Goal: Transaction & Acquisition: Purchase product/service

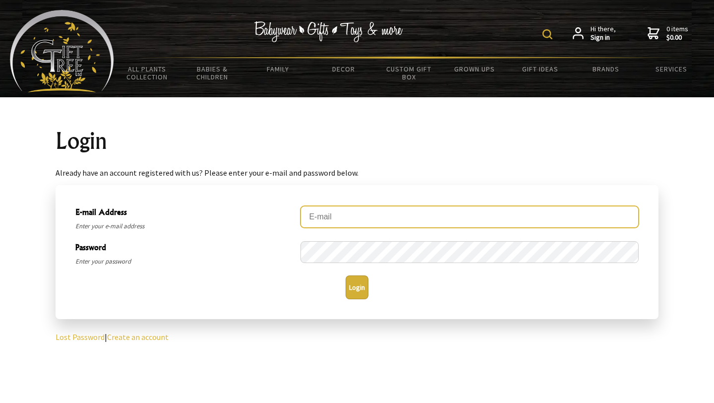
click at [499, 219] on input "E-mail Address" at bounding box center [469, 217] width 338 height 22
type input "ashready70@gmail.com"
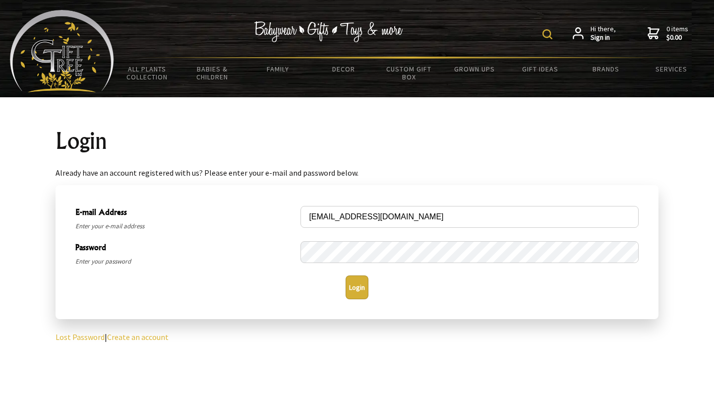
click at [356, 283] on button "Login" at bounding box center [357, 287] width 23 height 24
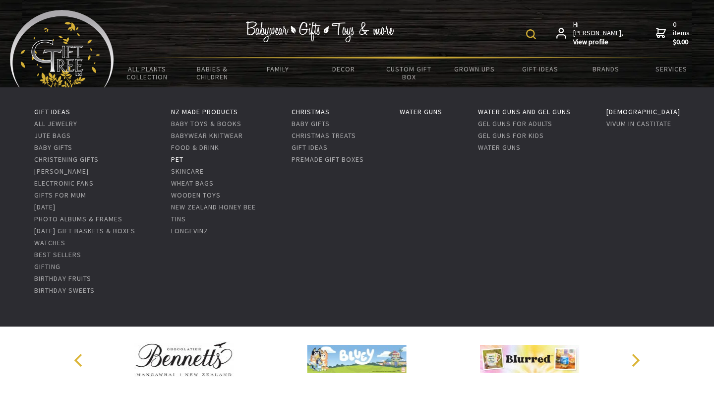
click at [183, 159] on link "Pet" at bounding box center [177, 159] width 12 height 9
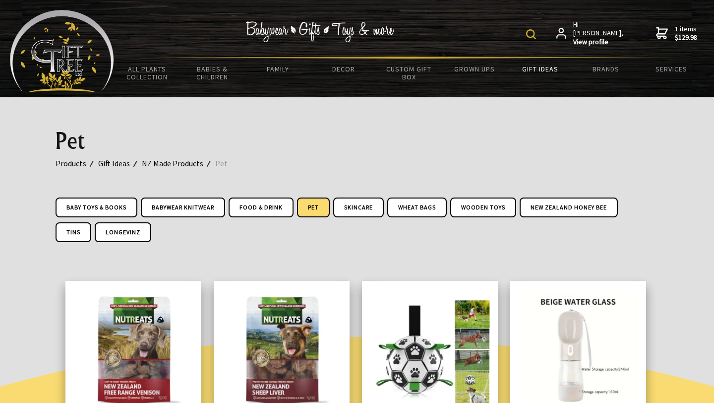
click at [536, 34] on img at bounding box center [531, 34] width 10 height 10
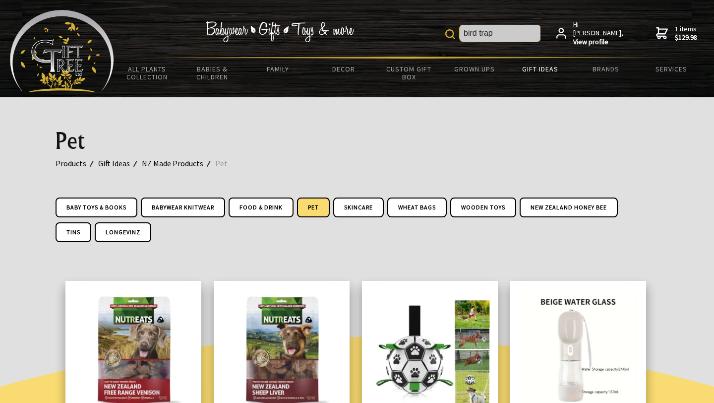
type input "bird trap"
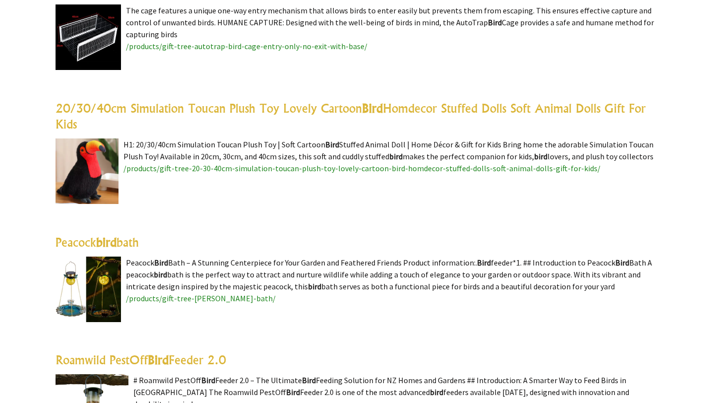
scroll to position [351, 0]
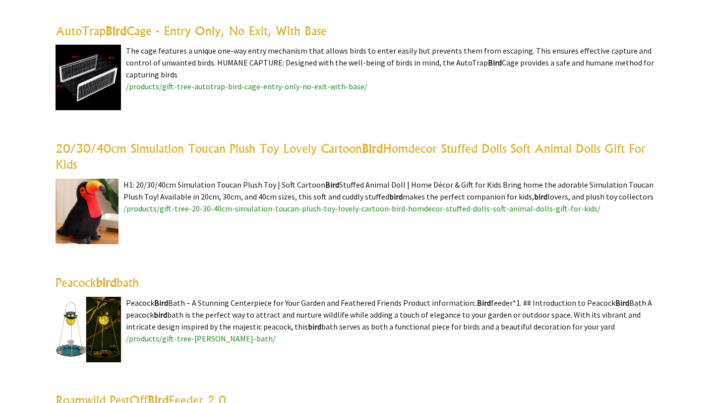
scroll to position [276, 0]
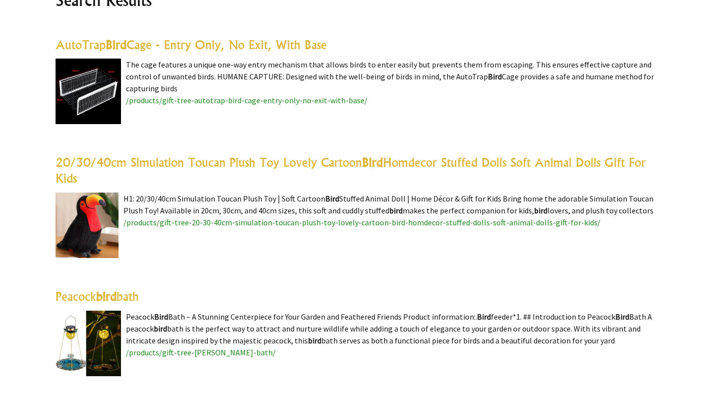
click at [258, 42] on link "AutoTrap Bird Cage - Entry Only, No Exit, With Base" at bounding box center [191, 44] width 271 height 15
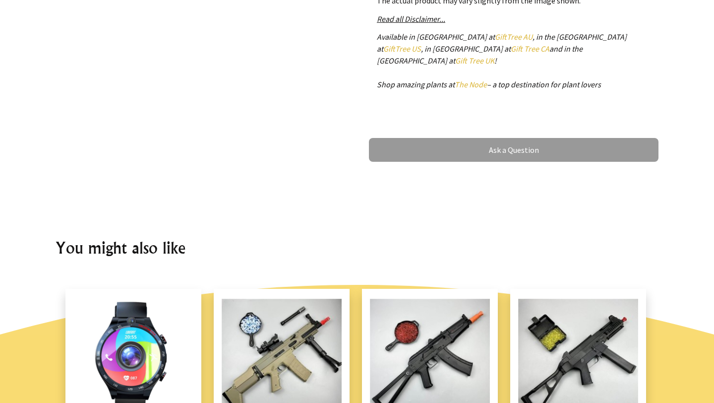
scroll to position [554, 0]
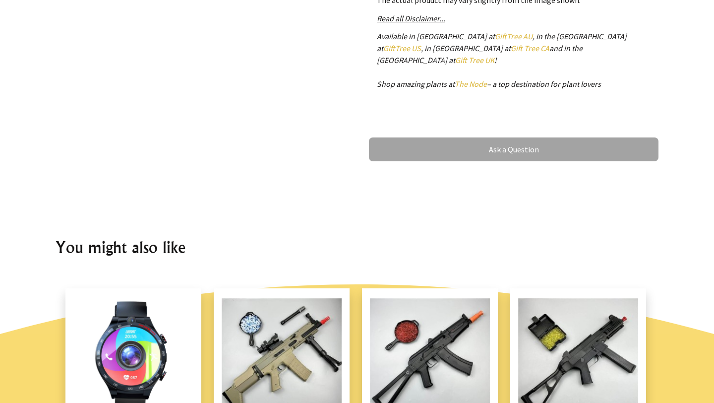
click at [522, 137] on link "Ask a Question" at bounding box center [514, 149] width 290 height 24
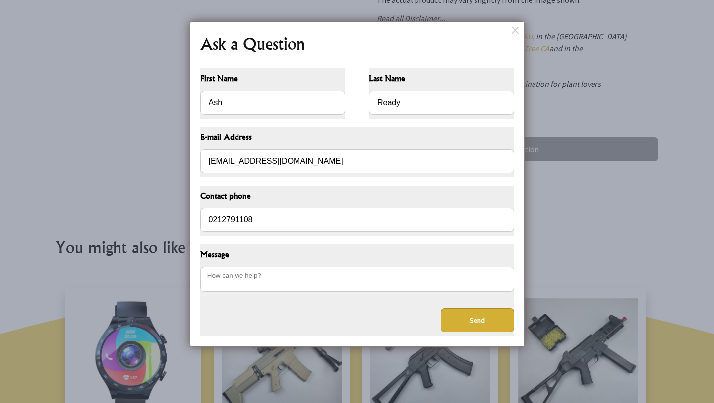
click at [234, 302] on div "Message" at bounding box center [357, 271] width 330 height 71
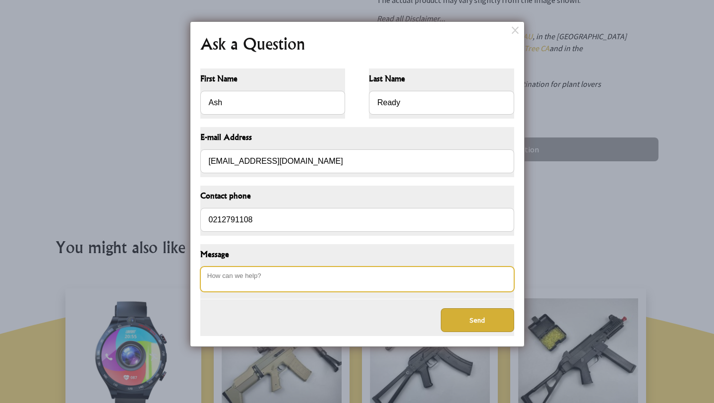
click at [240, 273] on textarea "Message" at bounding box center [357, 278] width 314 height 25
type textarea "How do I specify the larger trap when I order?"
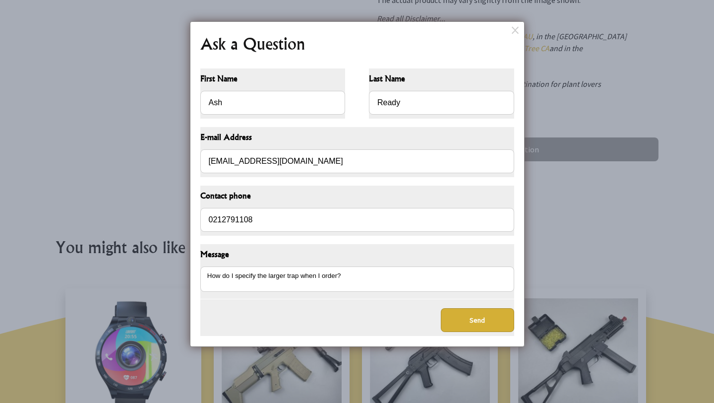
click at [471, 312] on button "Send" at bounding box center [477, 320] width 73 height 24
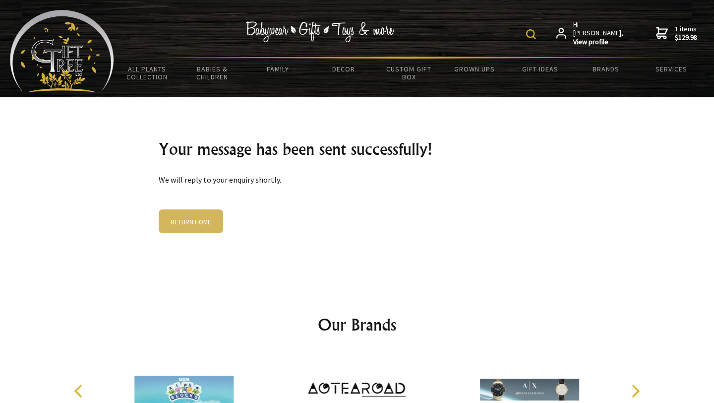
click at [187, 214] on link "RETURN HOME" at bounding box center [191, 221] width 64 height 24
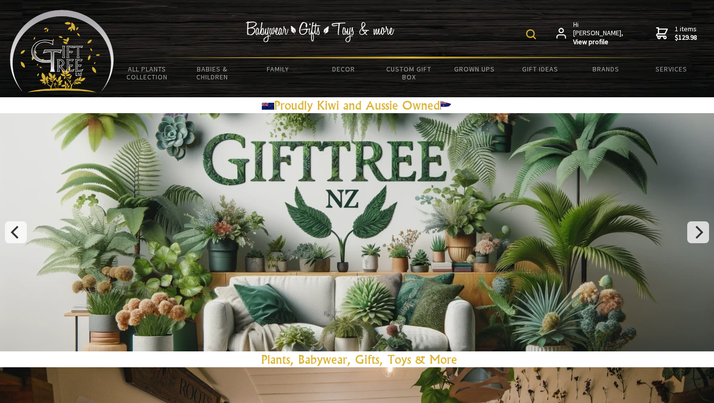
click at [536, 34] on img at bounding box center [531, 34] width 10 height 10
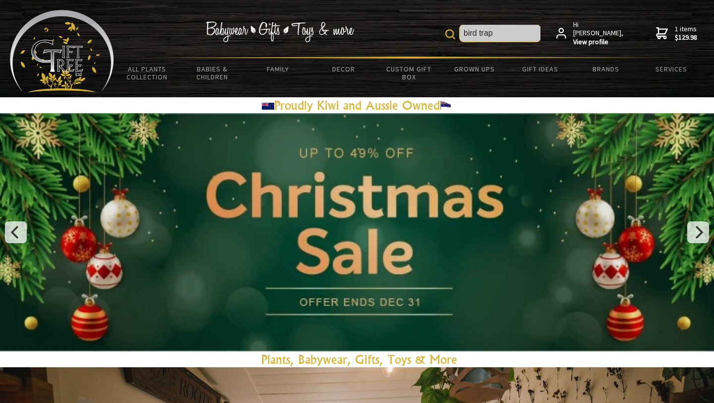
type input "bird trap"
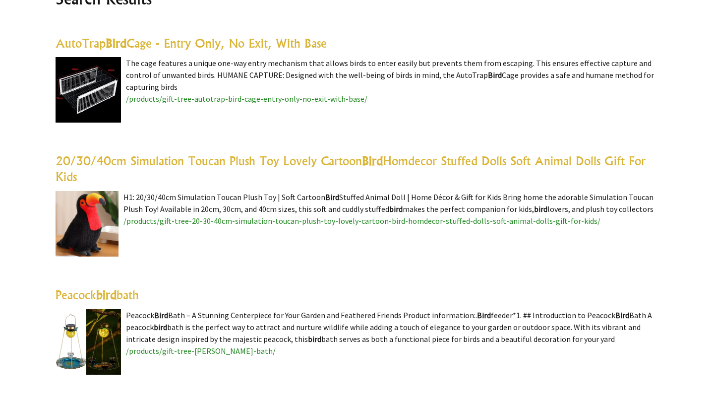
scroll to position [271, 0]
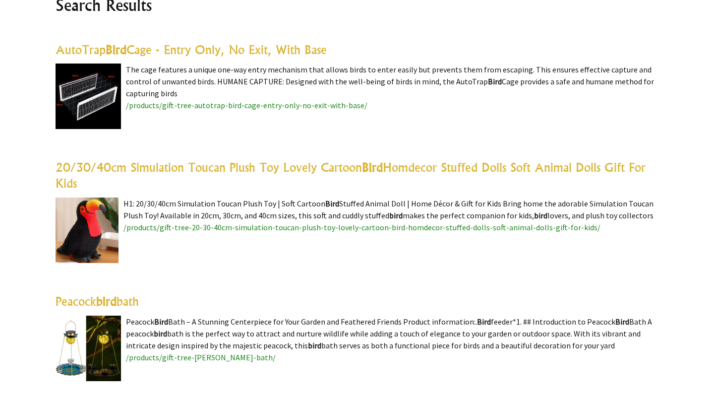
click at [106, 90] on img at bounding box center [88, 95] width 65 height 65
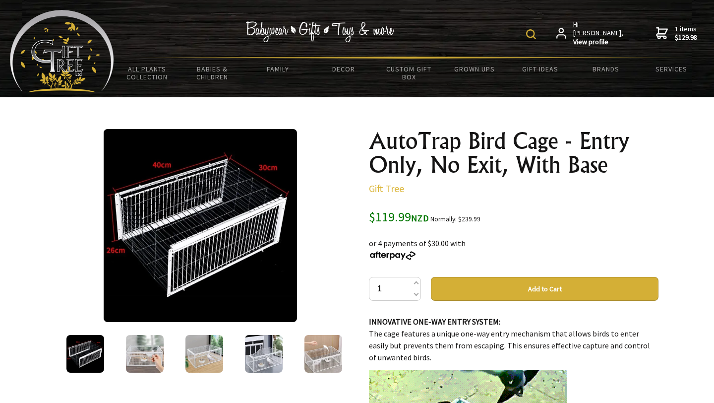
click at [680, 30] on span "1 items $129.98" at bounding box center [686, 33] width 22 height 18
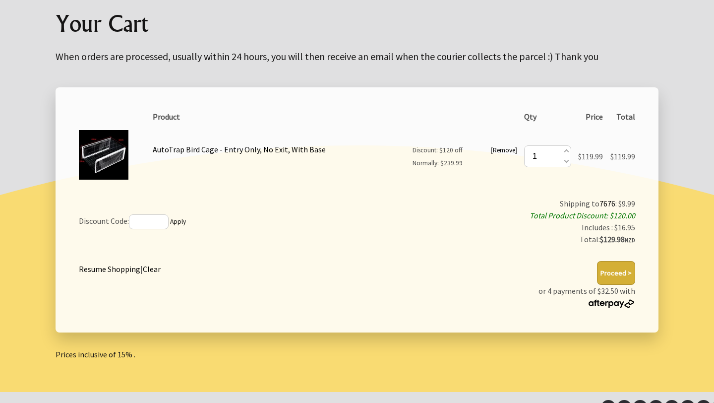
scroll to position [114, 0]
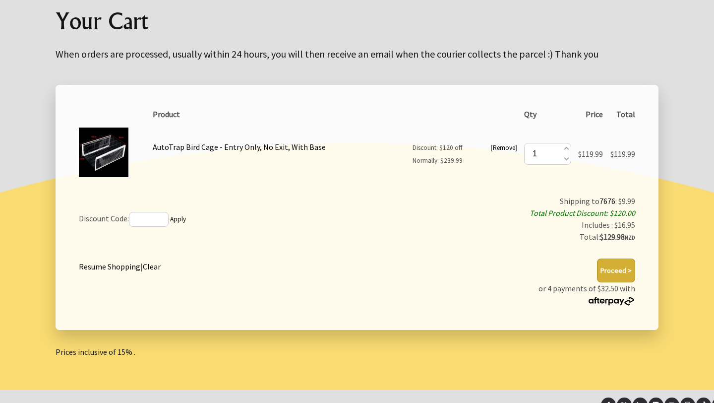
click at [611, 267] on button "Proceed >" at bounding box center [616, 270] width 38 height 24
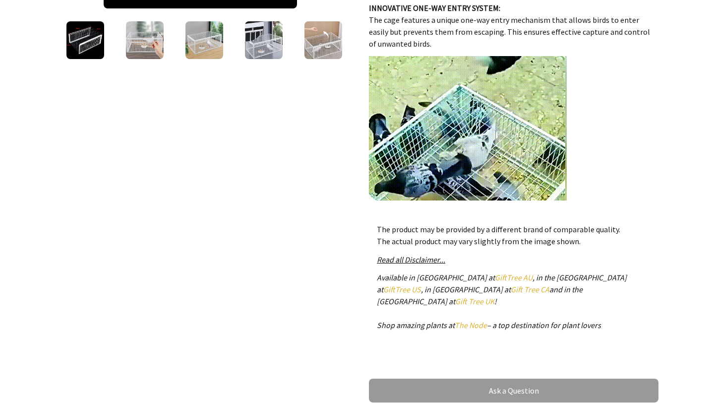
scroll to position [327, 0]
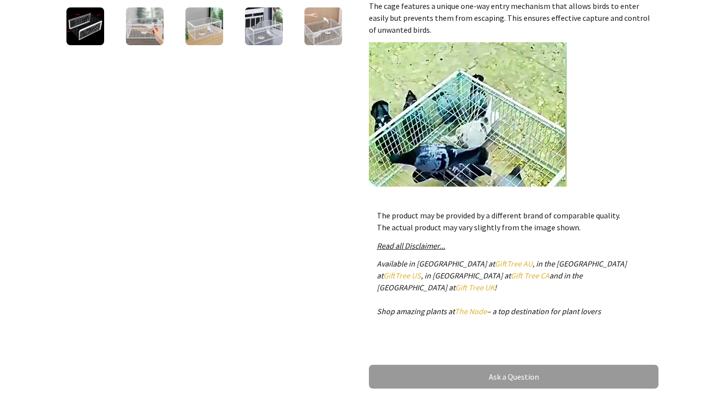
click at [403, 248] on em "Read all Disclaimer..." at bounding box center [411, 245] width 68 height 10
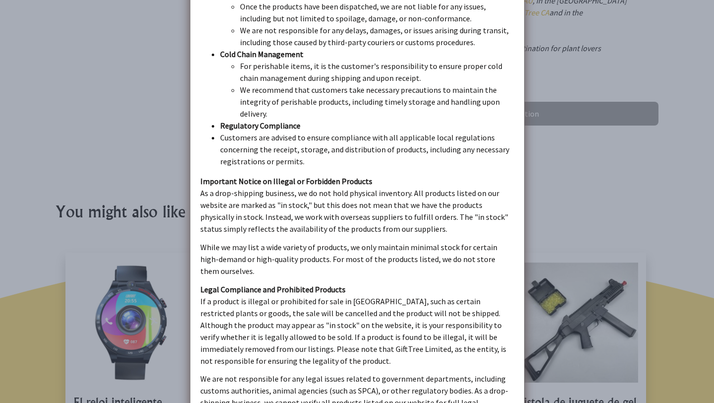
scroll to position [591, 0]
click at [583, 194] on dialogboxoverlay at bounding box center [357, 201] width 714 height 403
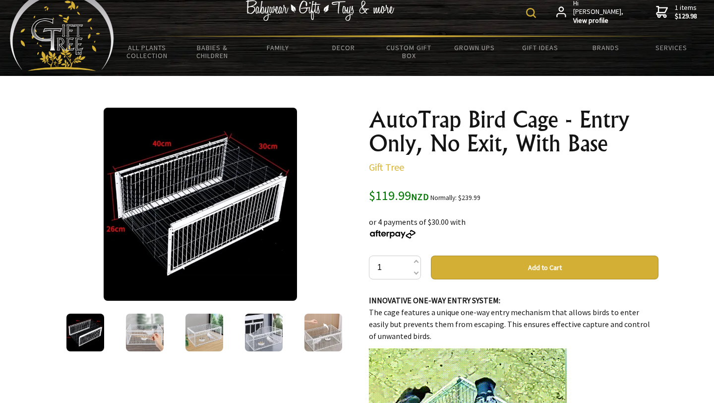
scroll to position [0, 0]
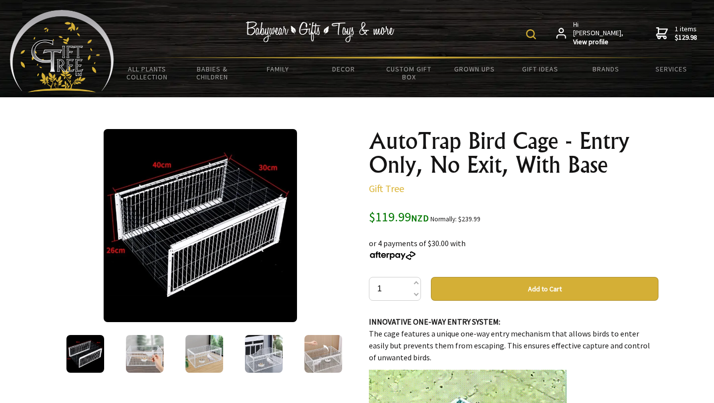
click at [60, 67] on img at bounding box center [62, 51] width 104 height 82
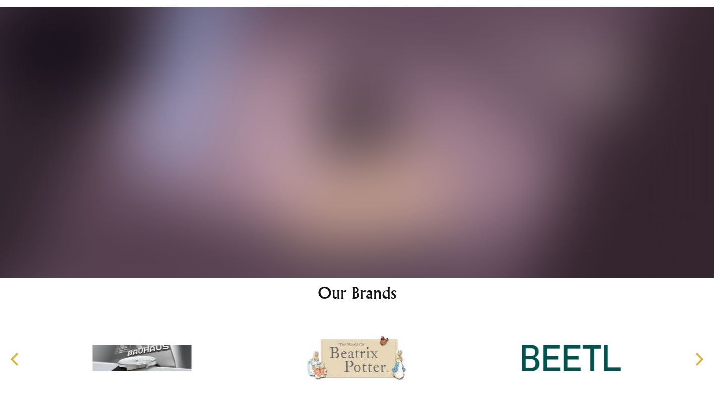
scroll to position [5037, 0]
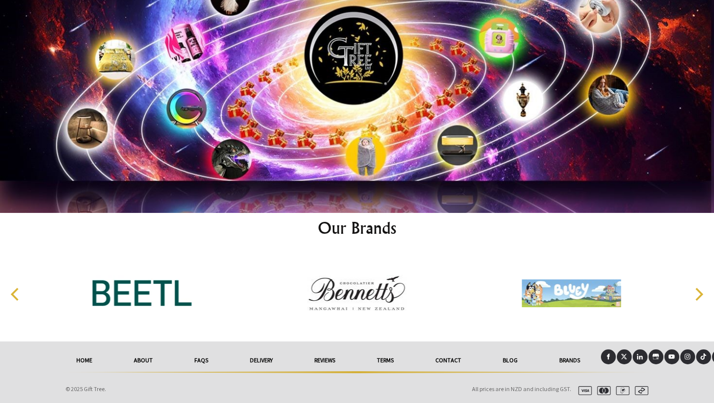
click at [142, 358] on link "About" at bounding box center [143, 360] width 60 height 22
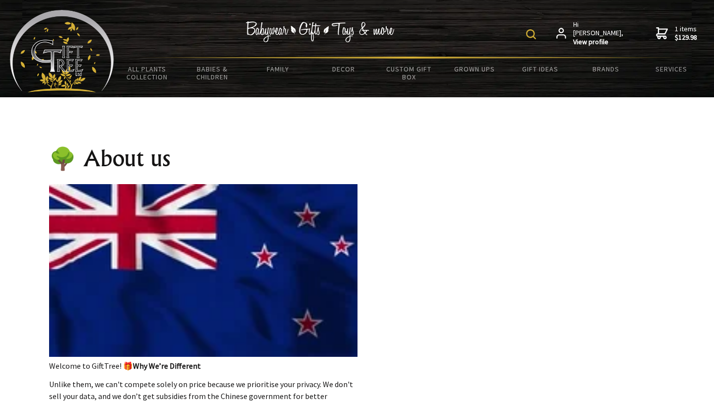
click at [536, 37] on img at bounding box center [531, 34] width 10 height 10
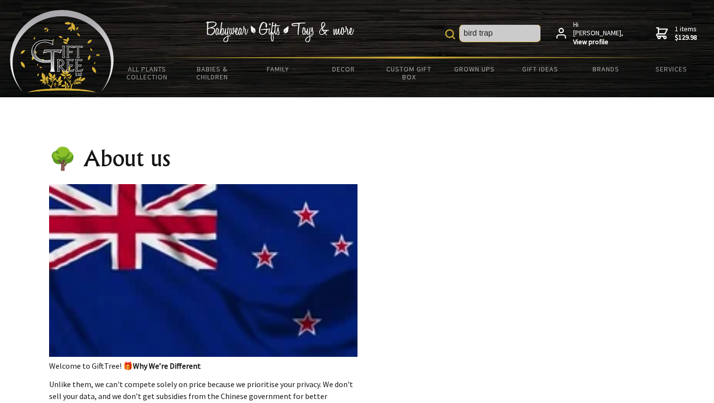
type input "bird trap"
